Goal: Task Accomplishment & Management: Manage account settings

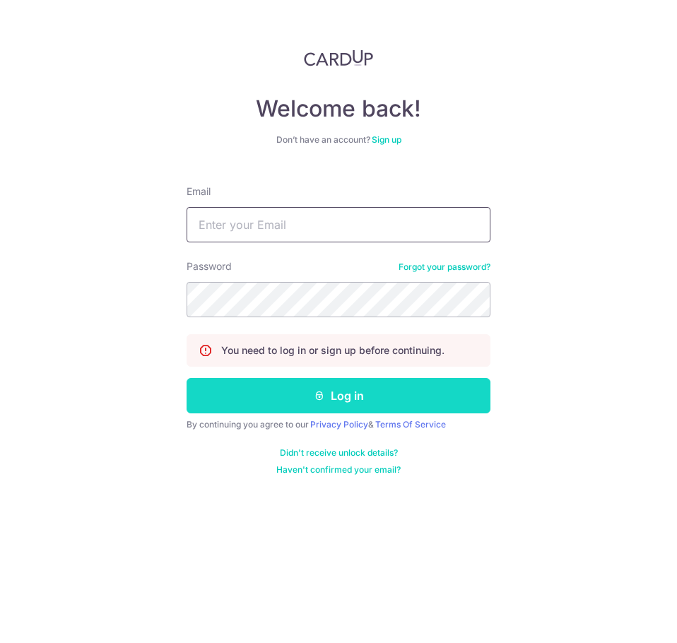
type input "[EMAIL_ADDRESS][DOMAIN_NAME]"
click at [304, 386] on button "Log in" at bounding box center [338, 395] width 304 height 35
